Goal: Book appointment/travel/reservation

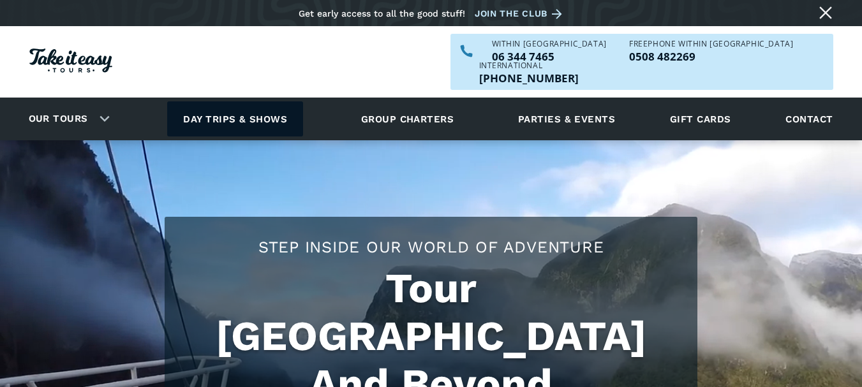
click at [262, 101] on link "Day trips & shows" at bounding box center [235, 118] width 136 height 35
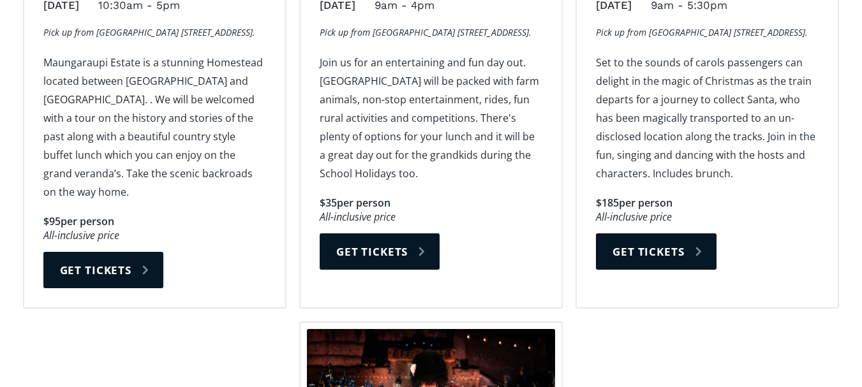
scroll to position [1723, 0]
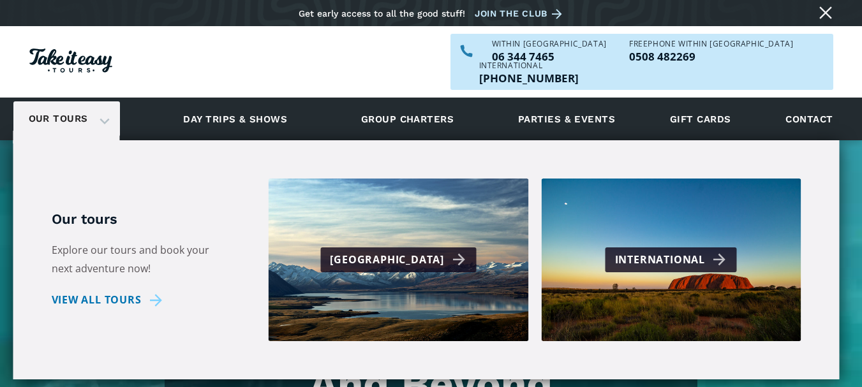
click at [97, 101] on div "Our tours" at bounding box center [66, 118] width 107 height 35
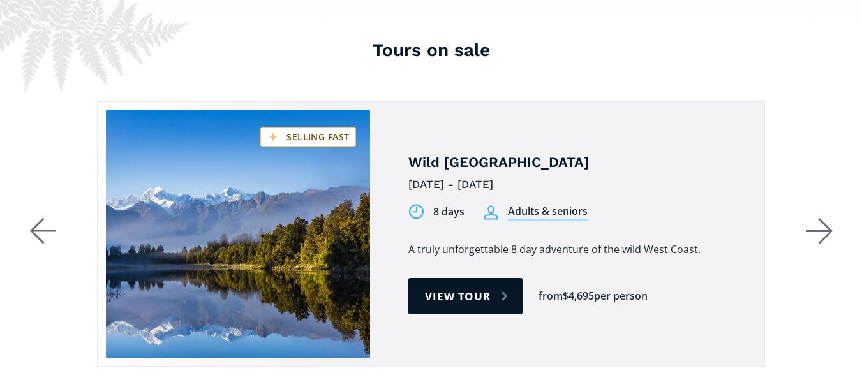
scroll to position [2362, 0]
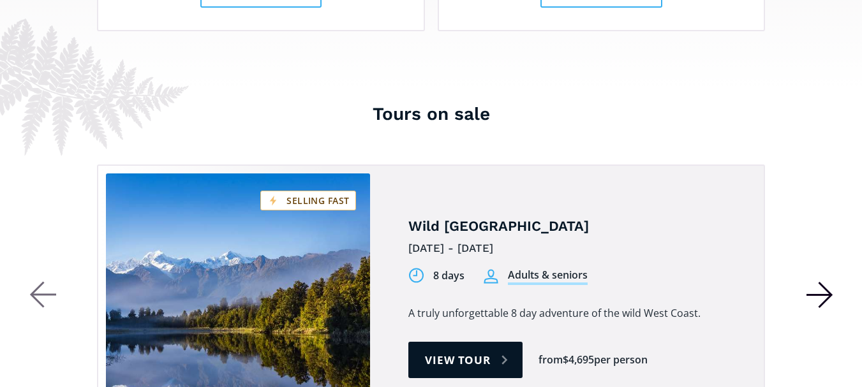
click at [831, 283] on icon "button" at bounding box center [825, 295] width 13 height 25
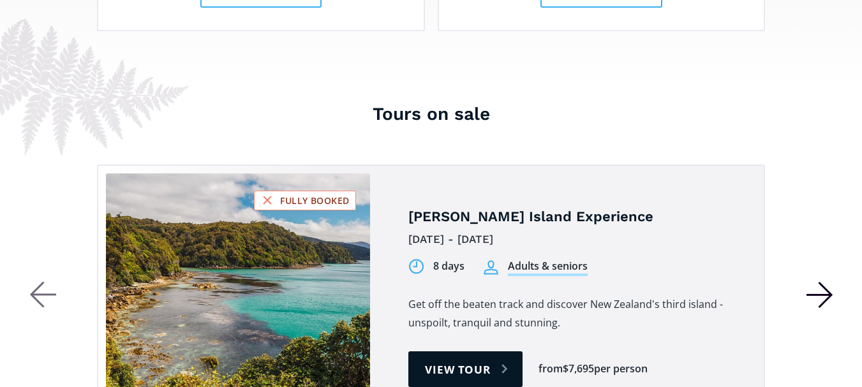
click at [823, 281] on icon "button" at bounding box center [820, 294] width 27 height 27
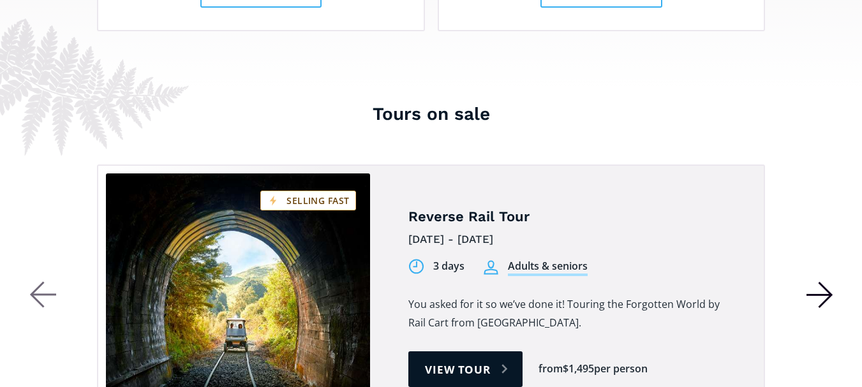
click at [818, 281] on icon "button" at bounding box center [820, 294] width 27 height 27
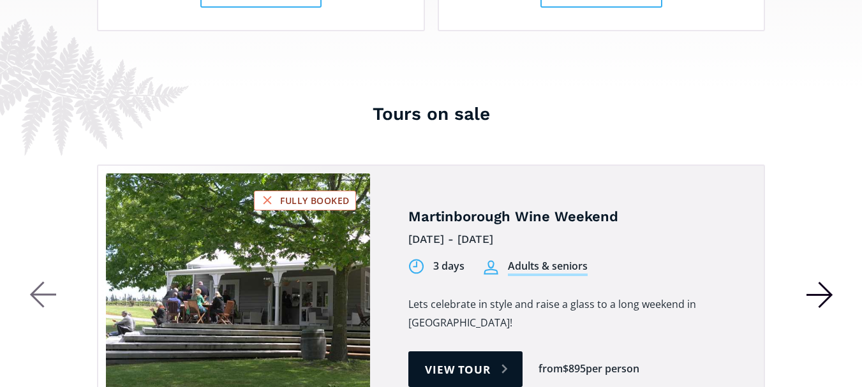
click at [814, 281] on icon "button" at bounding box center [820, 294] width 27 height 27
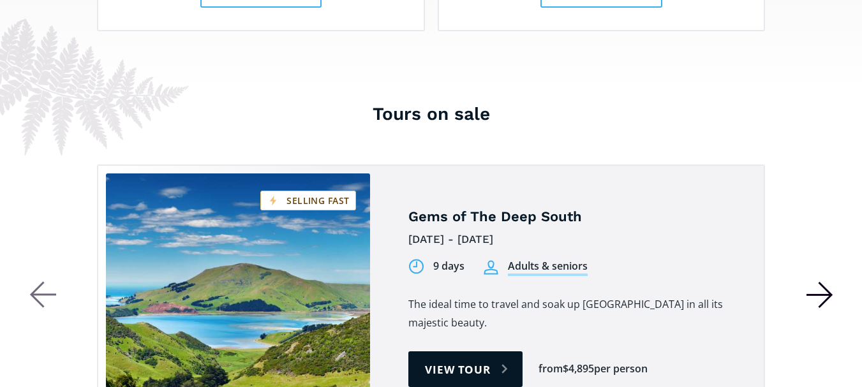
click at [809, 295] on icon "button" at bounding box center [819, 295] width 25 height 0
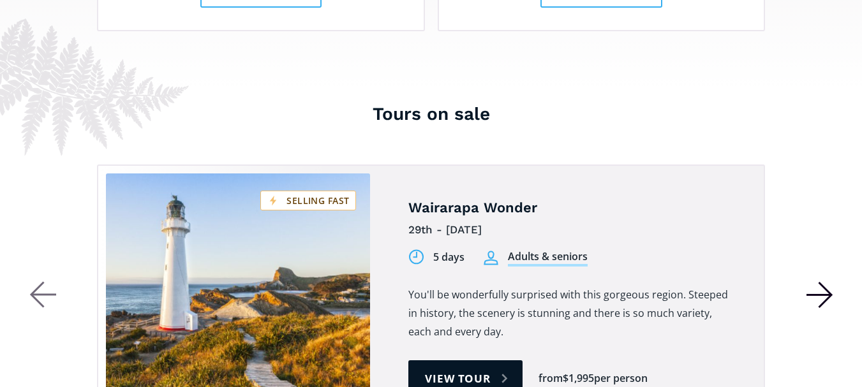
click at [808, 295] on icon "button" at bounding box center [819, 295] width 25 height 0
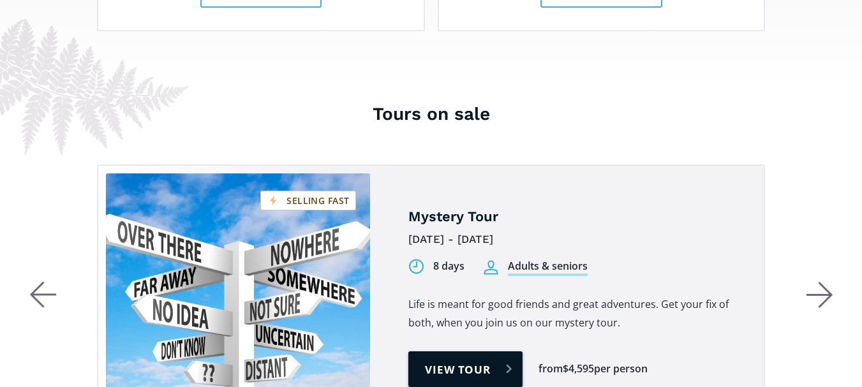
click at [466, 352] on link "View tour" at bounding box center [466, 370] width 114 height 36
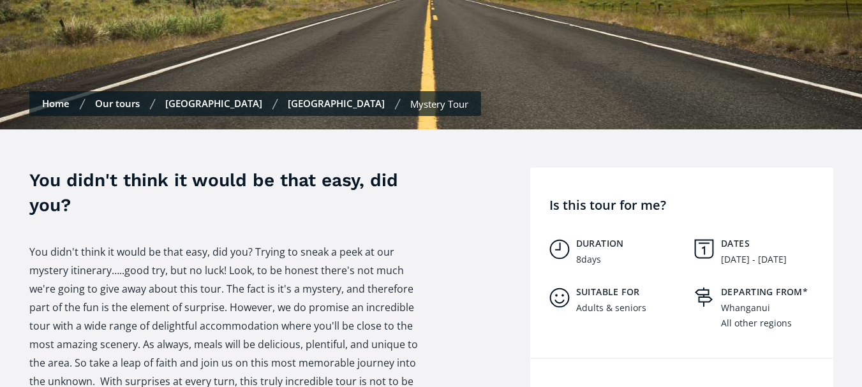
scroll to position [383, 0]
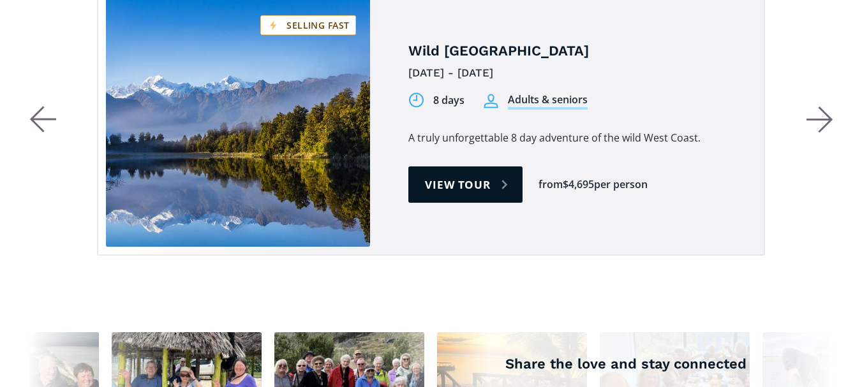
scroll to position [2426, 0]
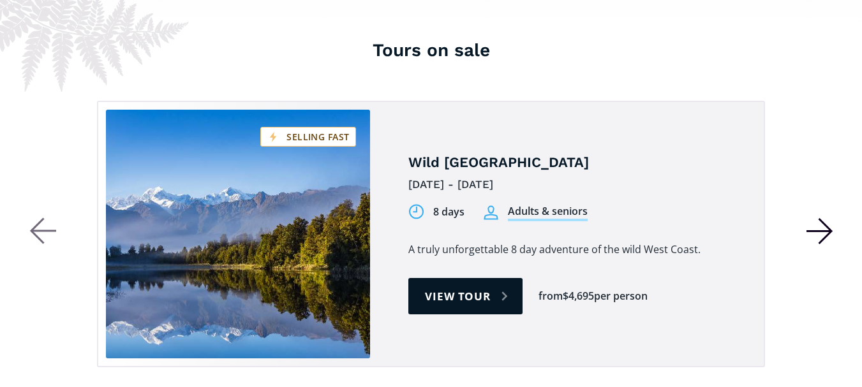
click at [829, 231] on icon "button" at bounding box center [819, 231] width 25 height 0
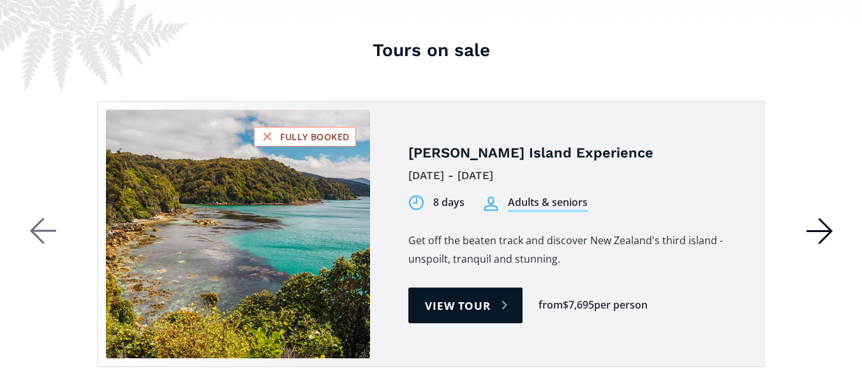
click at [829, 219] on icon "button" at bounding box center [825, 231] width 13 height 25
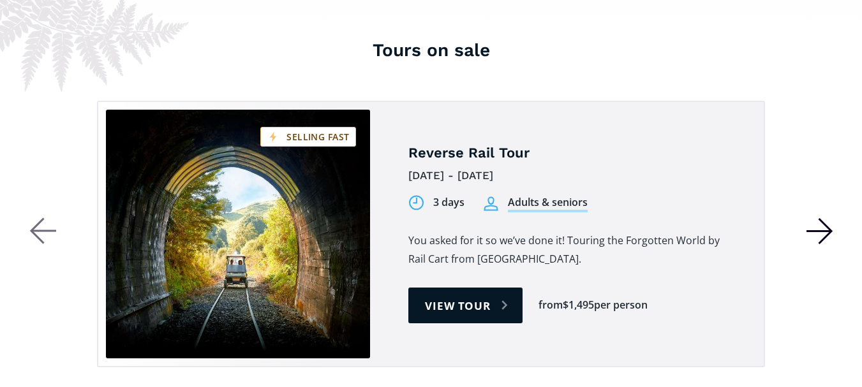
click at [829, 219] on icon "button" at bounding box center [825, 231] width 13 height 25
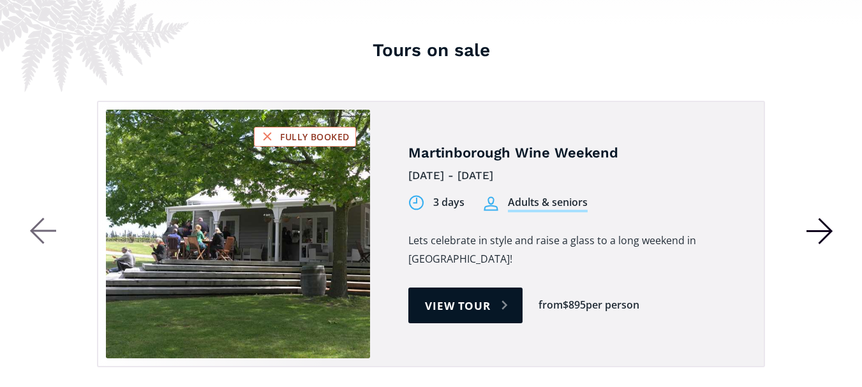
click at [829, 231] on icon "button" at bounding box center [819, 231] width 25 height 0
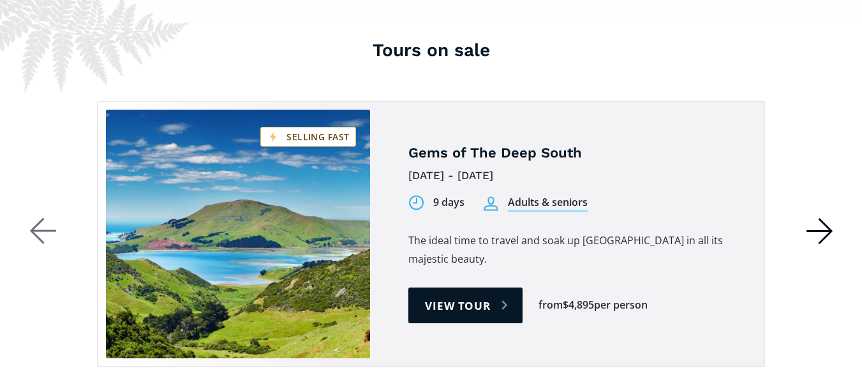
click at [827, 231] on icon "button" at bounding box center [819, 231] width 25 height 0
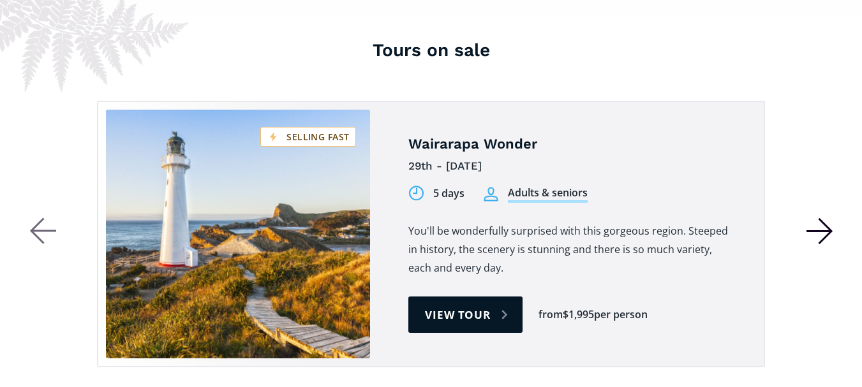
click at [827, 231] on icon "button" at bounding box center [819, 231] width 25 height 0
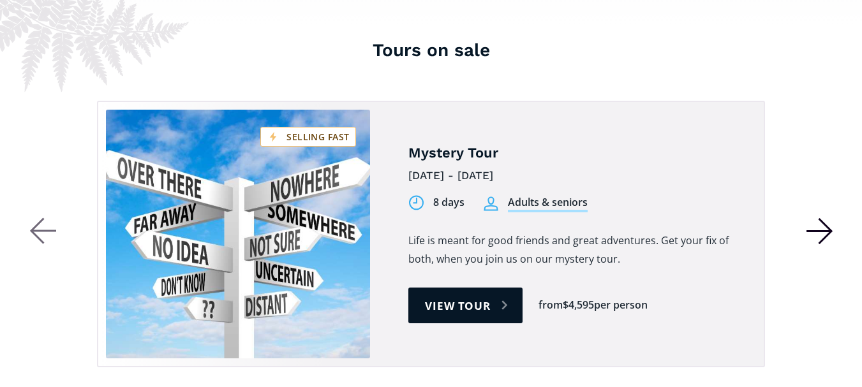
click at [827, 231] on icon "button" at bounding box center [819, 231] width 25 height 0
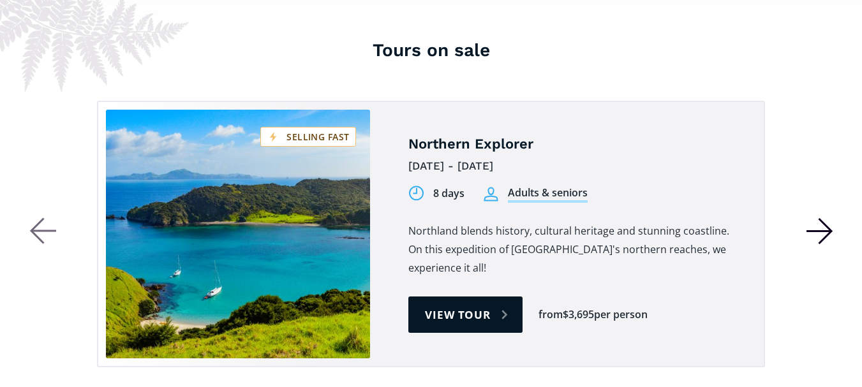
click at [827, 231] on icon "button" at bounding box center [819, 231] width 25 height 0
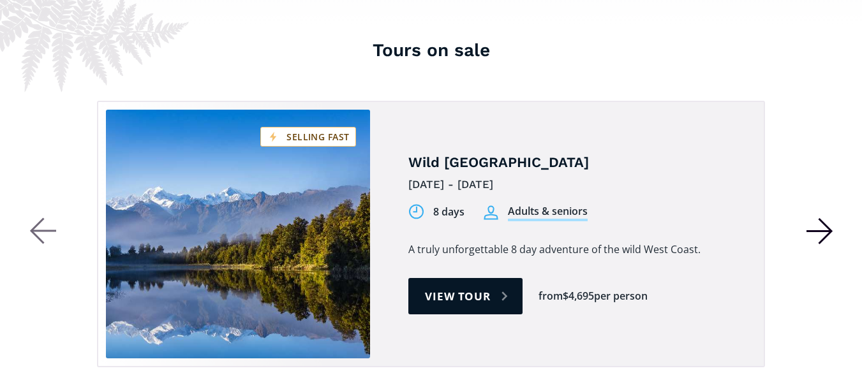
click at [827, 231] on icon "button" at bounding box center [819, 231] width 25 height 0
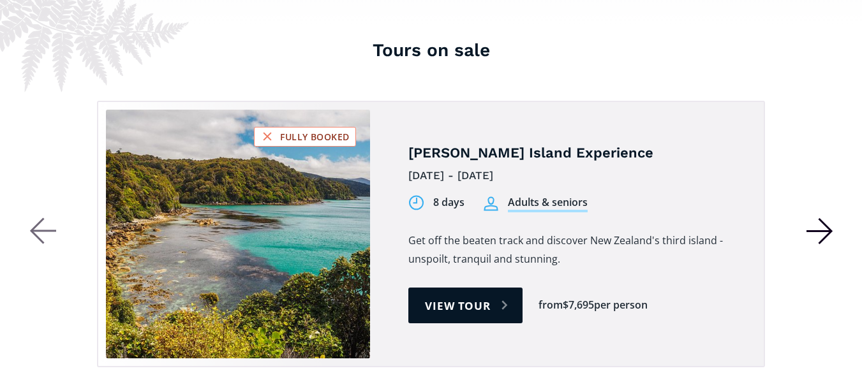
click at [827, 218] on icon "button" at bounding box center [820, 231] width 27 height 27
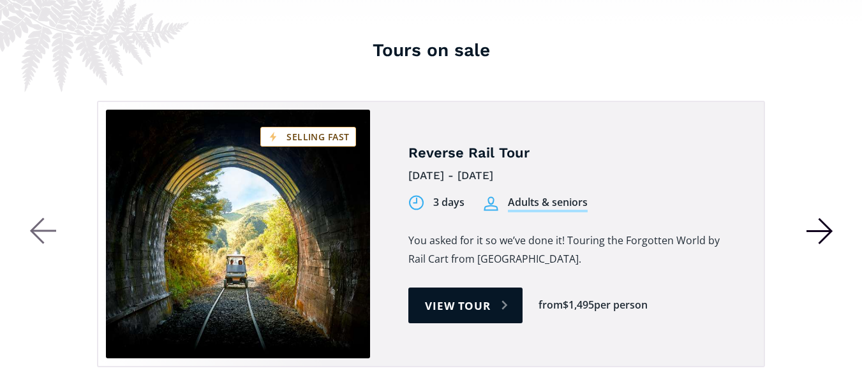
click at [827, 218] on icon "button" at bounding box center [820, 231] width 27 height 27
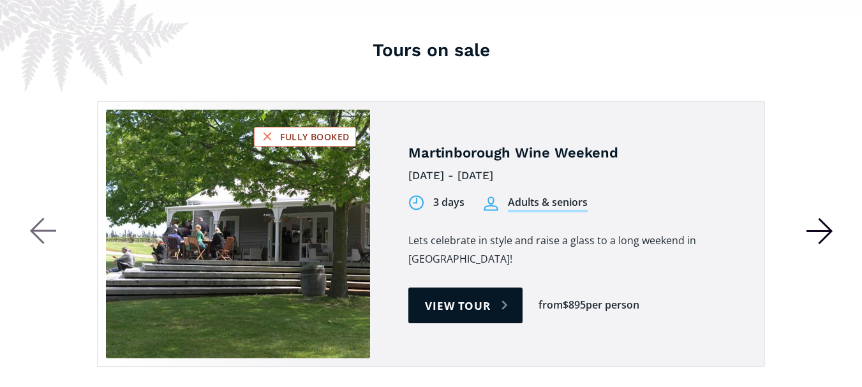
click at [826, 218] on icon "button" at bounding box center [820, 231] width 27 height 27
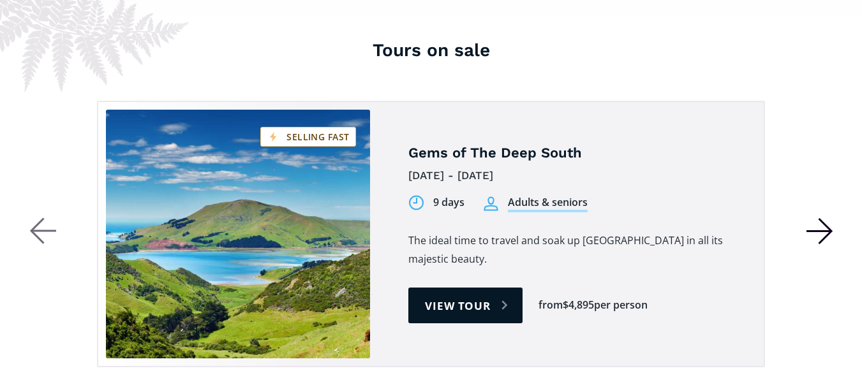
click at [826, 218] on icon "button" at bounding box center [820, 231] width 27 height 27
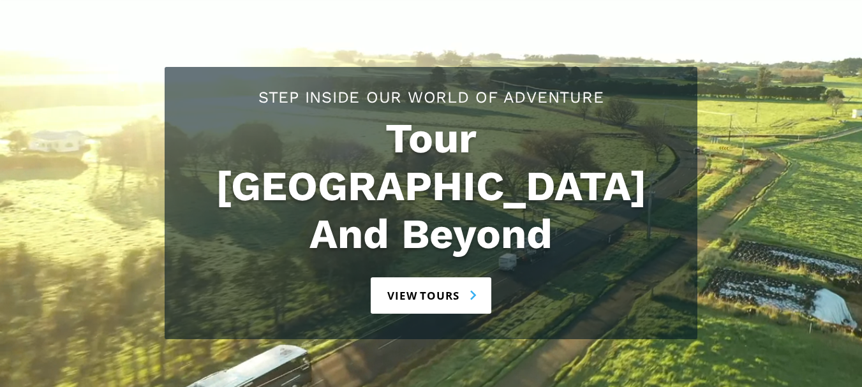
scroll to position [191, 0]
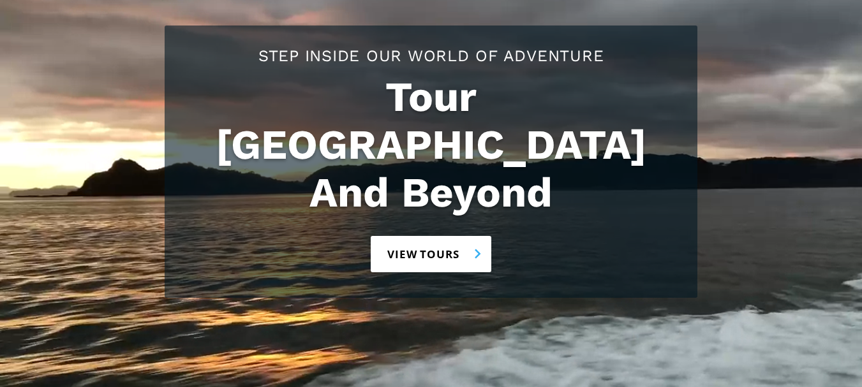
click at [405, 236] on link "View tours" at bounding box center [431, 254] width 121 height 36
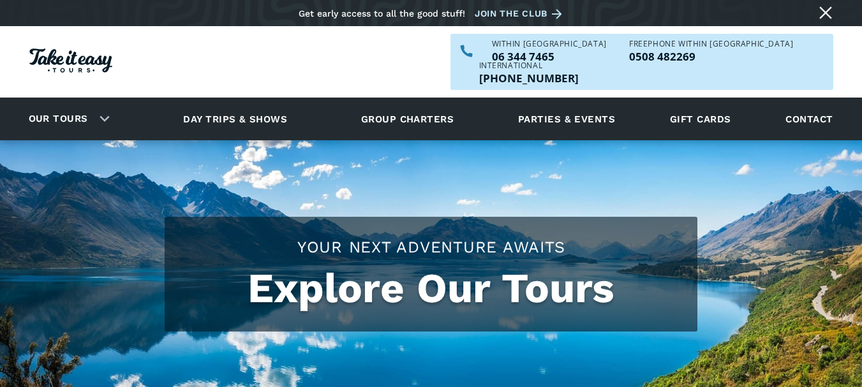
checkbox input "true"
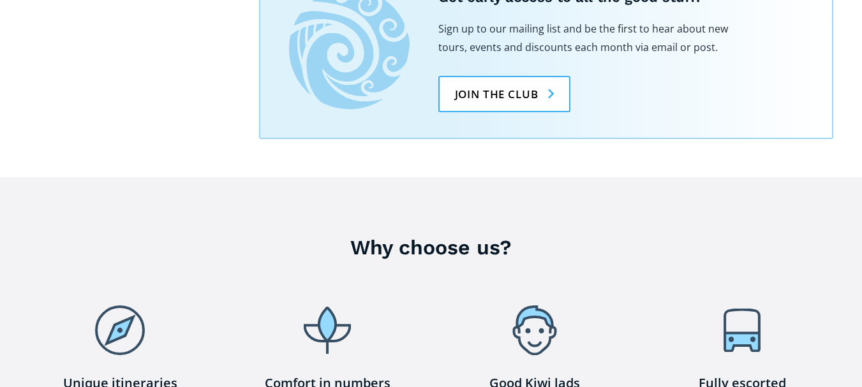
scroll to position [4213, 0]
